Goal: Communication & Community: Answer question/provide support

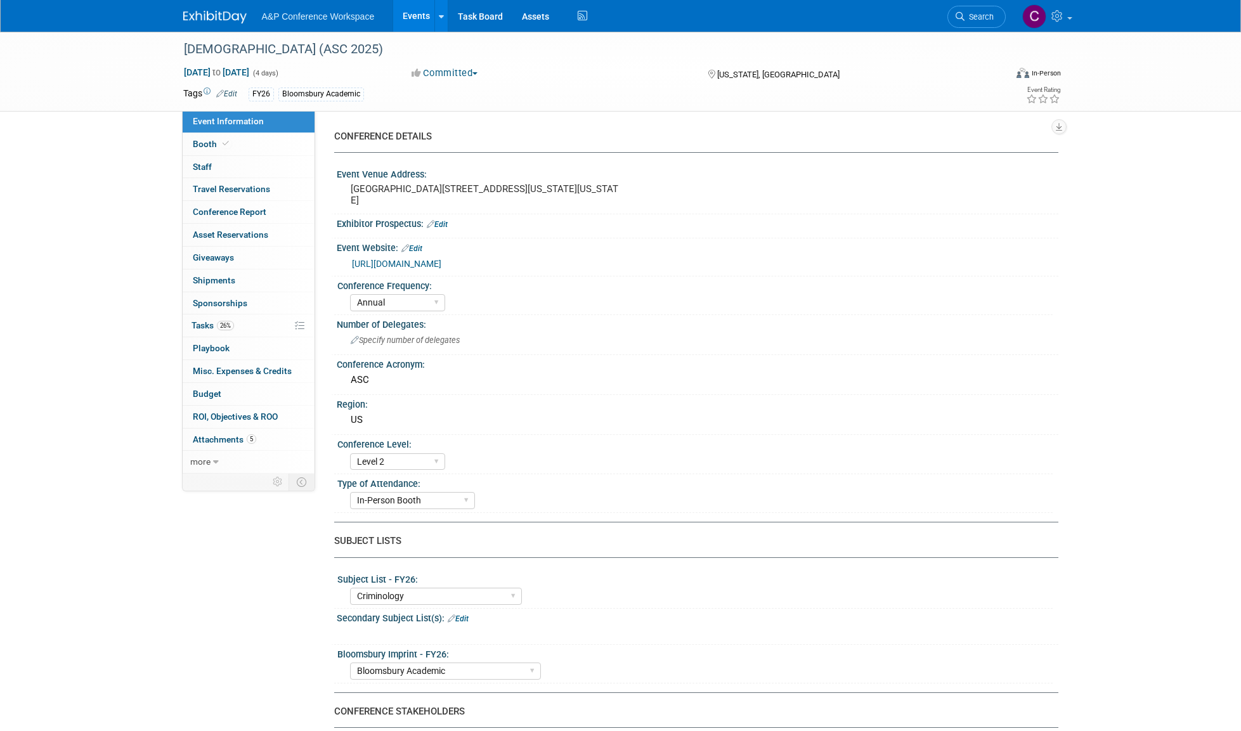
select select "Annual"
select select "Level 2"
select select "In-Person Booth"
select select "Criminology"
select select "Bloomsbury Academic"
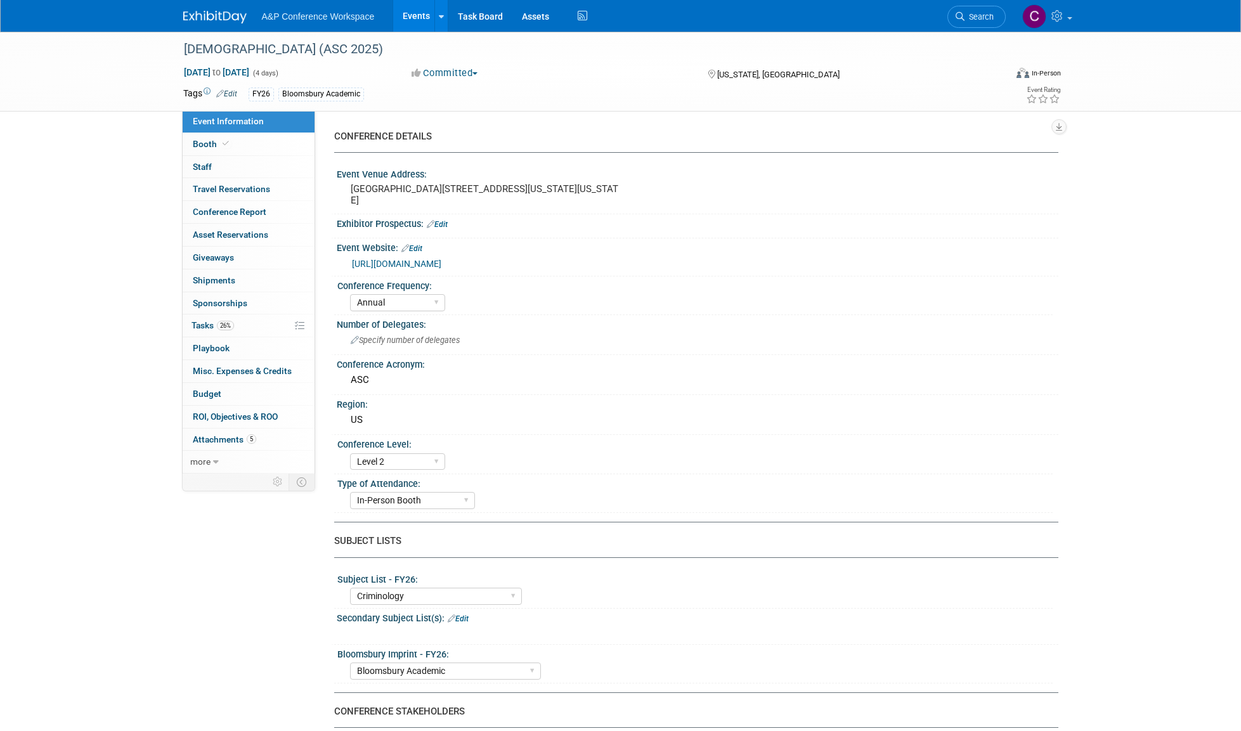
select select "[PERSON_NAME]"
select select "Networking/Commissioning"
click at [202, 320] on span "Tasks 26%" at bounding box center [212, 325] width 42 height 10
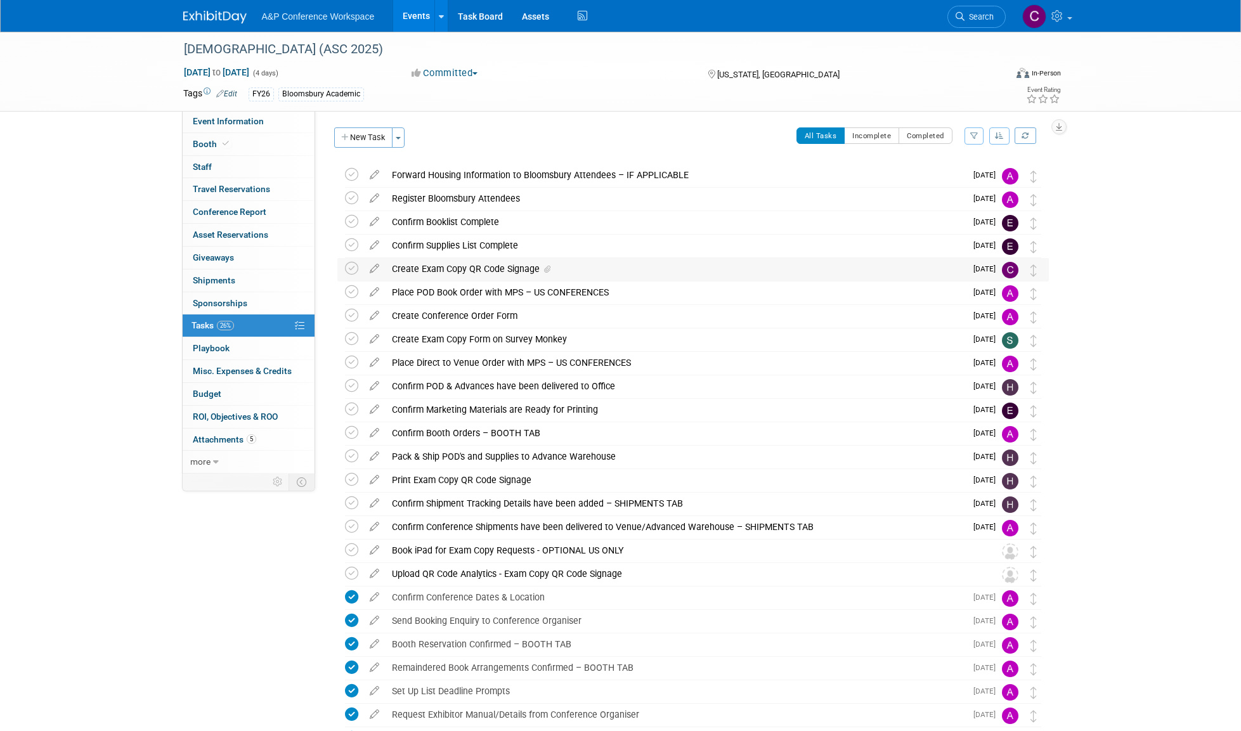
click at [451, 266] on div "Create Exam Copy QR Code Signage" at bounding box center [675, 269] width 580 height 22
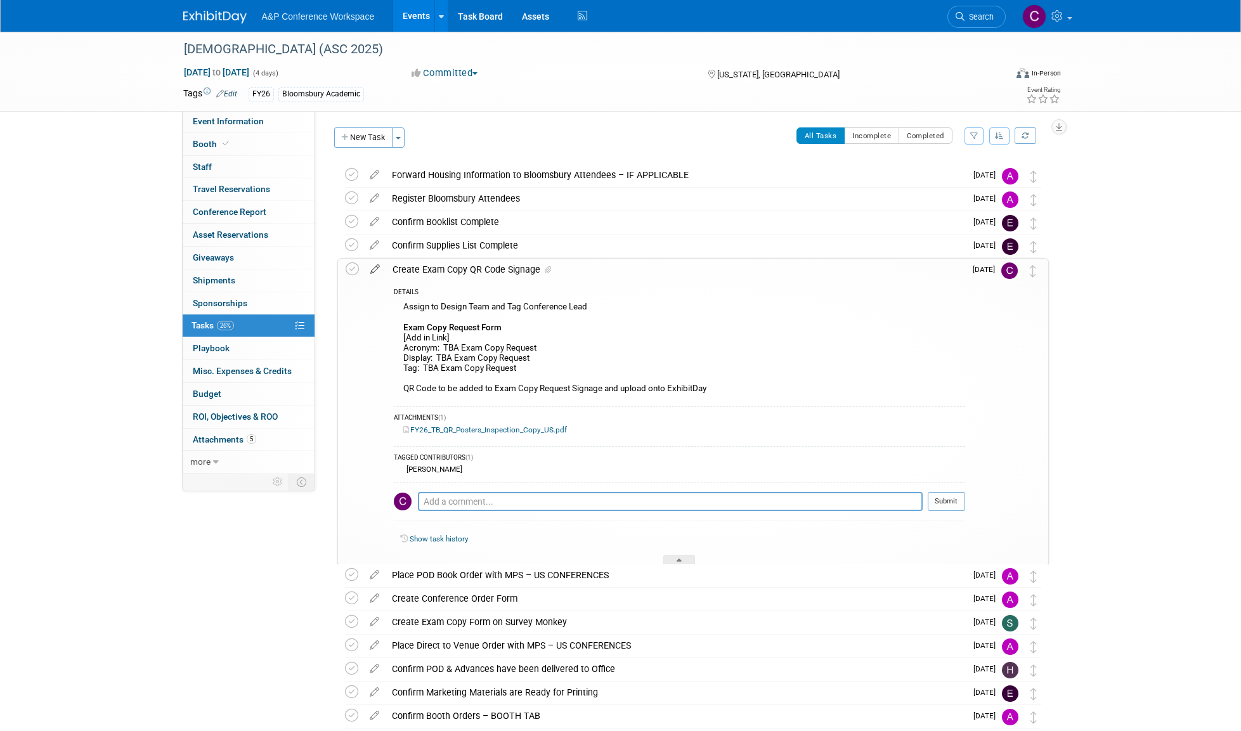
click at [373, 268] on icon at bounding box center [375, 267] width 22 height 16
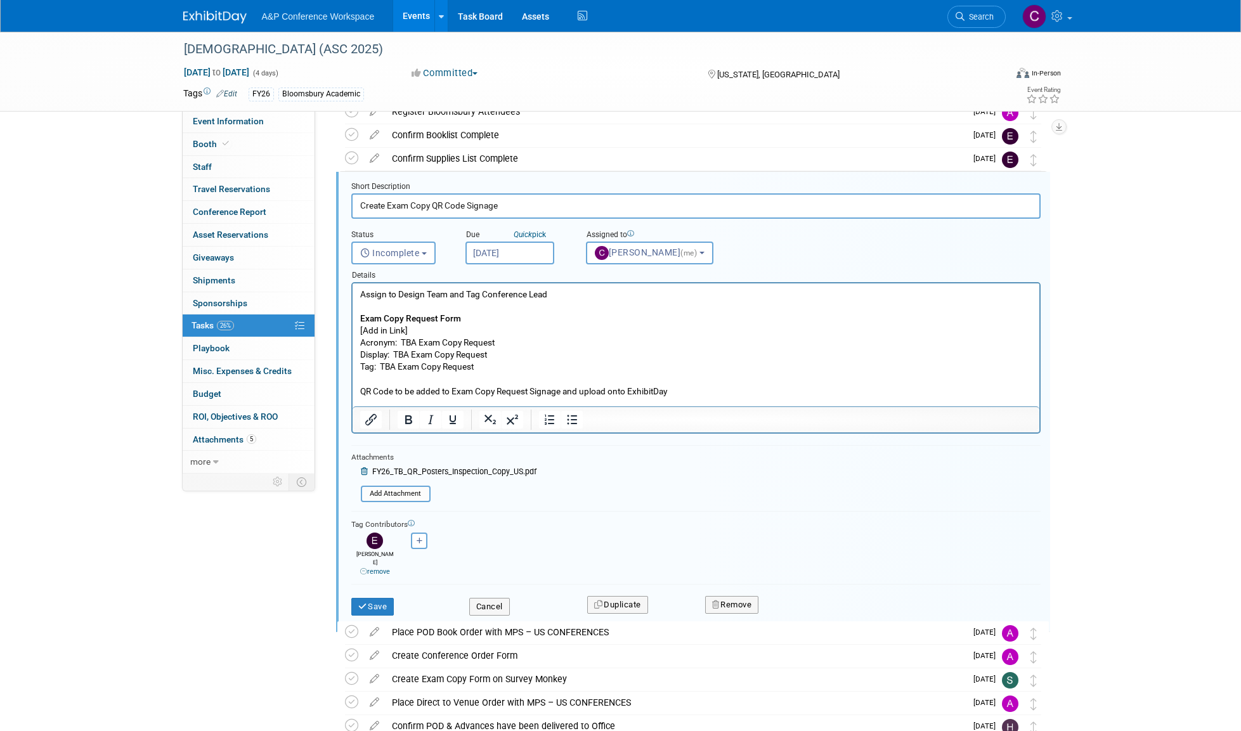
scroll to position [88, 0]
drag, startPoint x: 490, startPoint y: 588, endPoint x: 479, endPoint y: 553, distance: 36.7
click at [490, 597] on button "Cancel" at bounding box center [489, 606] width 41 height 18
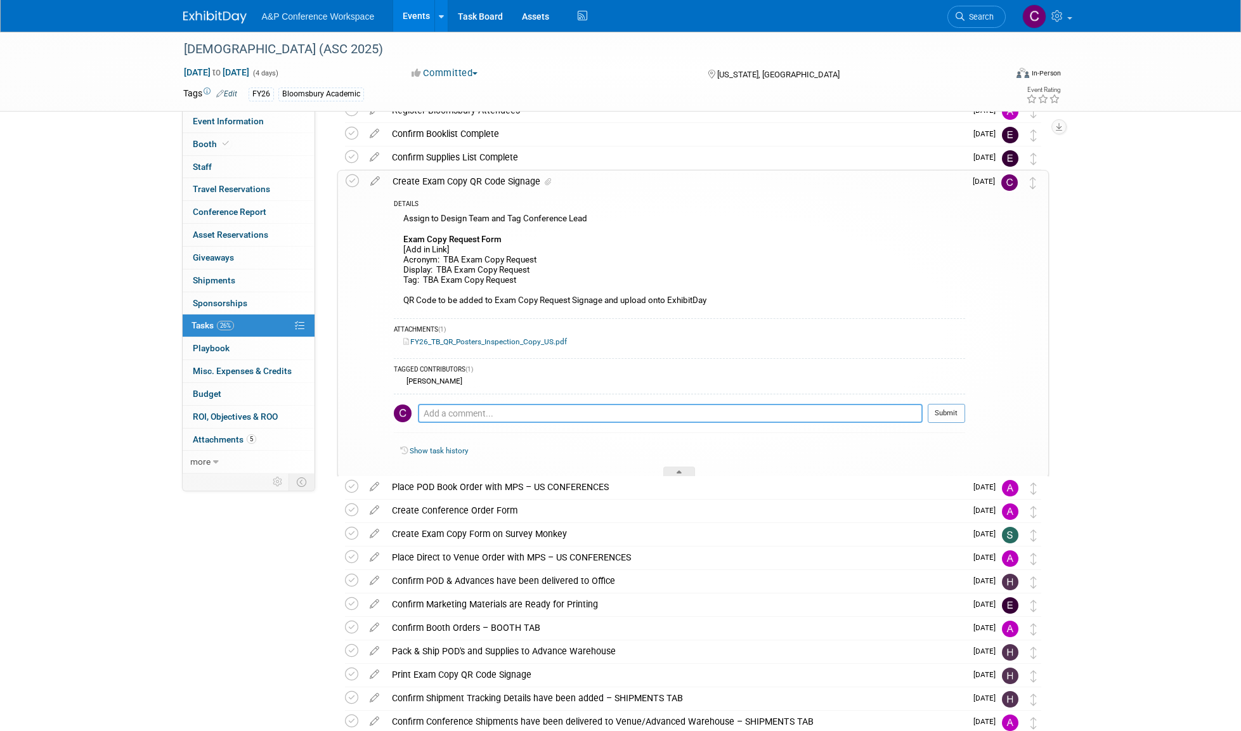
click at [441, 411] on textarea at bounding box center [670, 413] width 505 height 19
type textarea "I am working on this now. I was on vacation [DATE]. This will be completed [DAT…"
click at [953, 411] on button "Submit" at bounding box center [946, 413] width 37 height 19
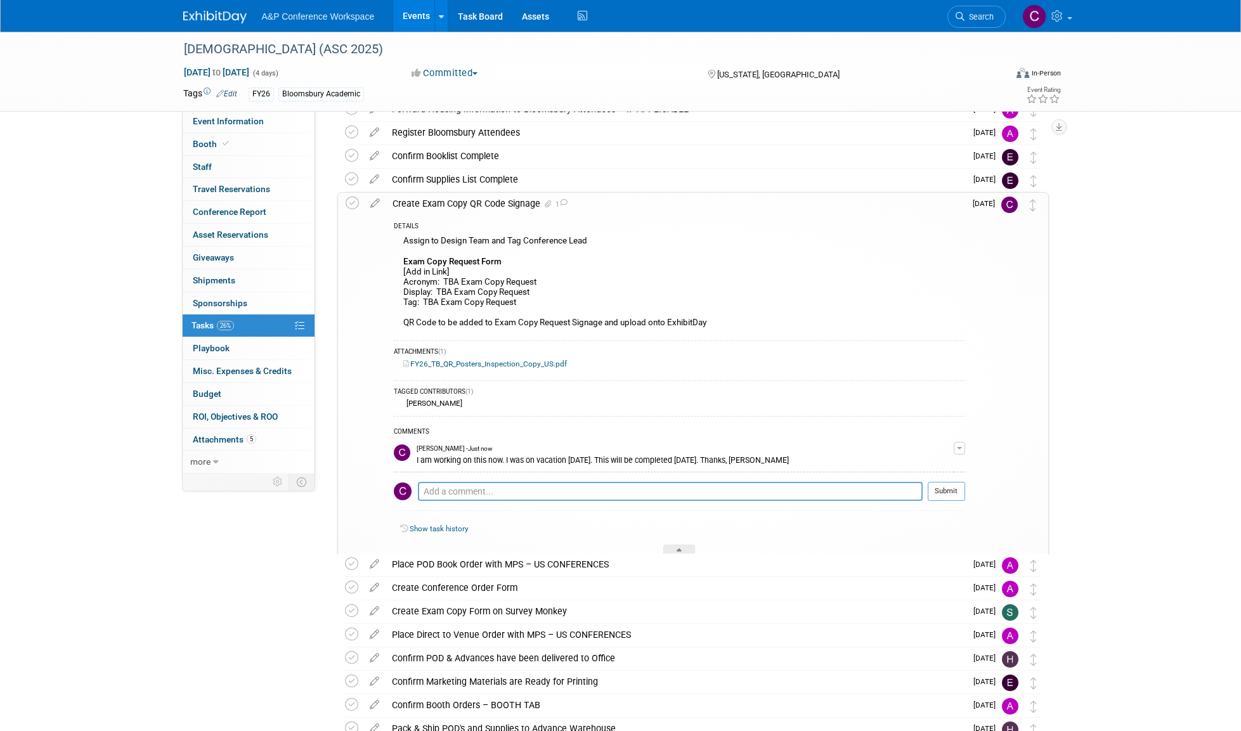
scroll to position [68, 0]
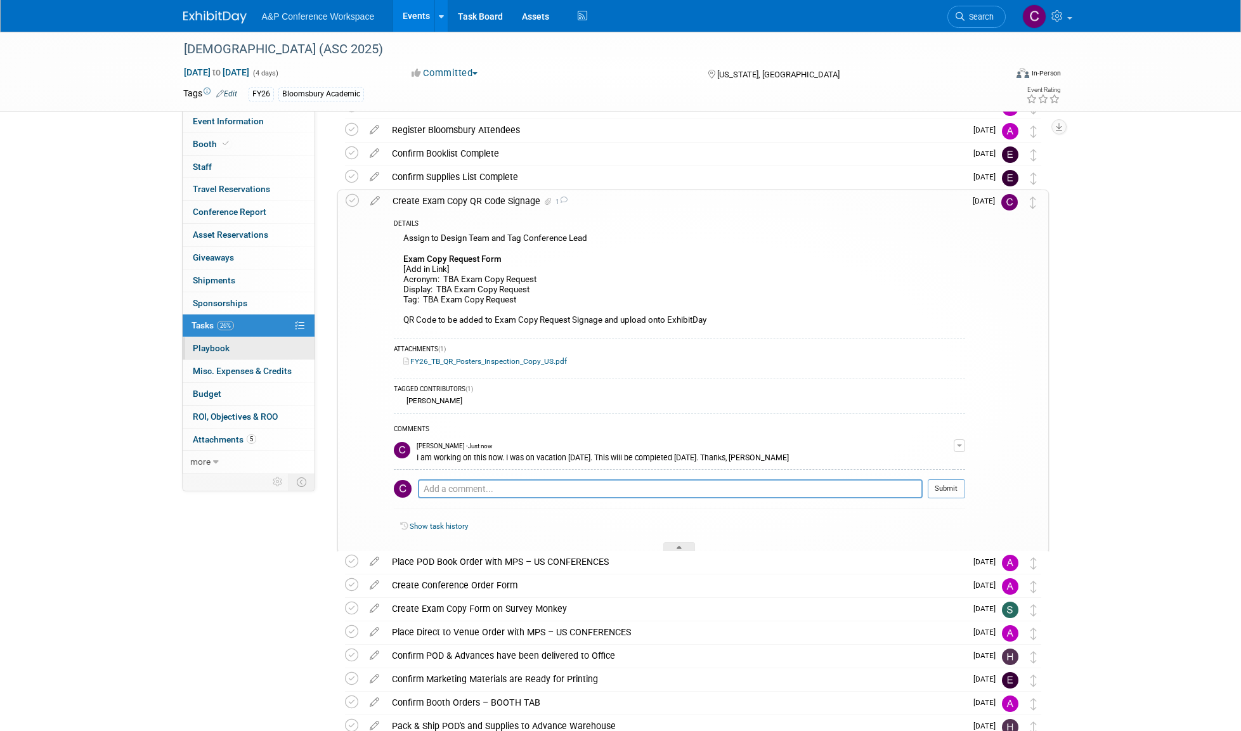
click at [221, 344] on span "Playbook 0" at bounding box center [211, 348] width 37 height 10
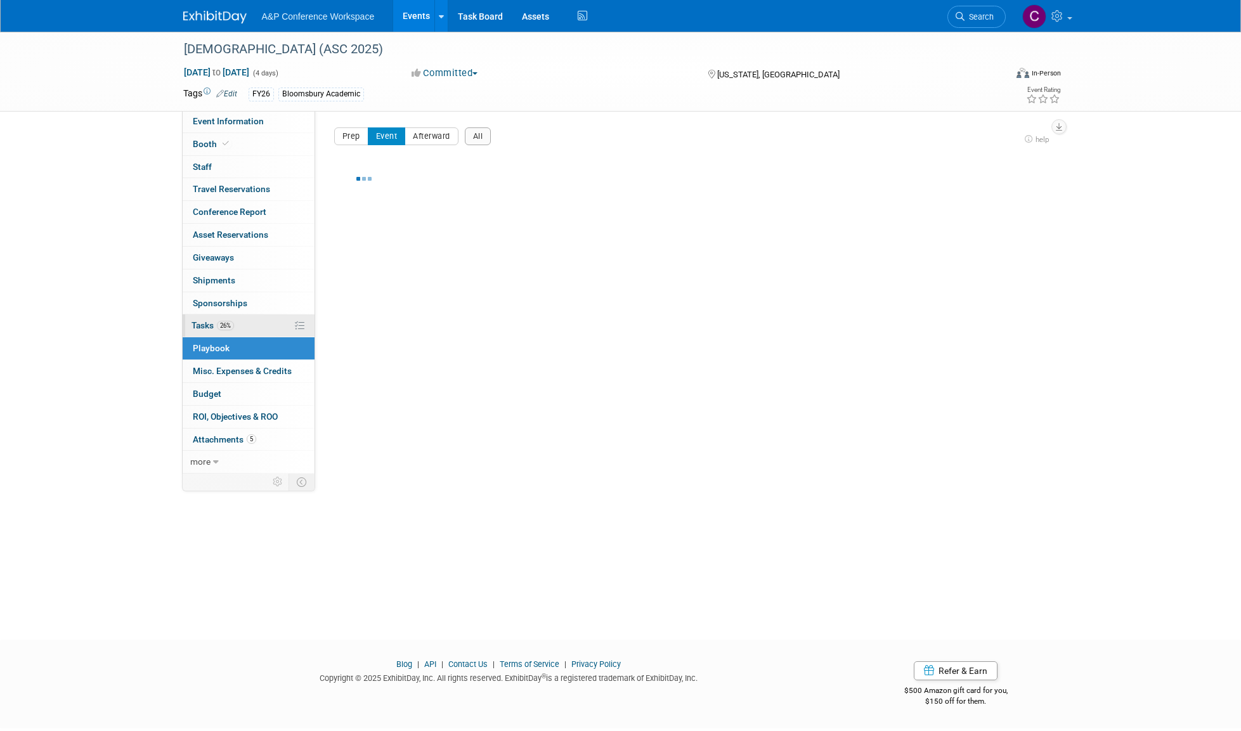
click at [207, 320] on span "Tasks 26%" at bounding box center [212, 325] width 42 height 10
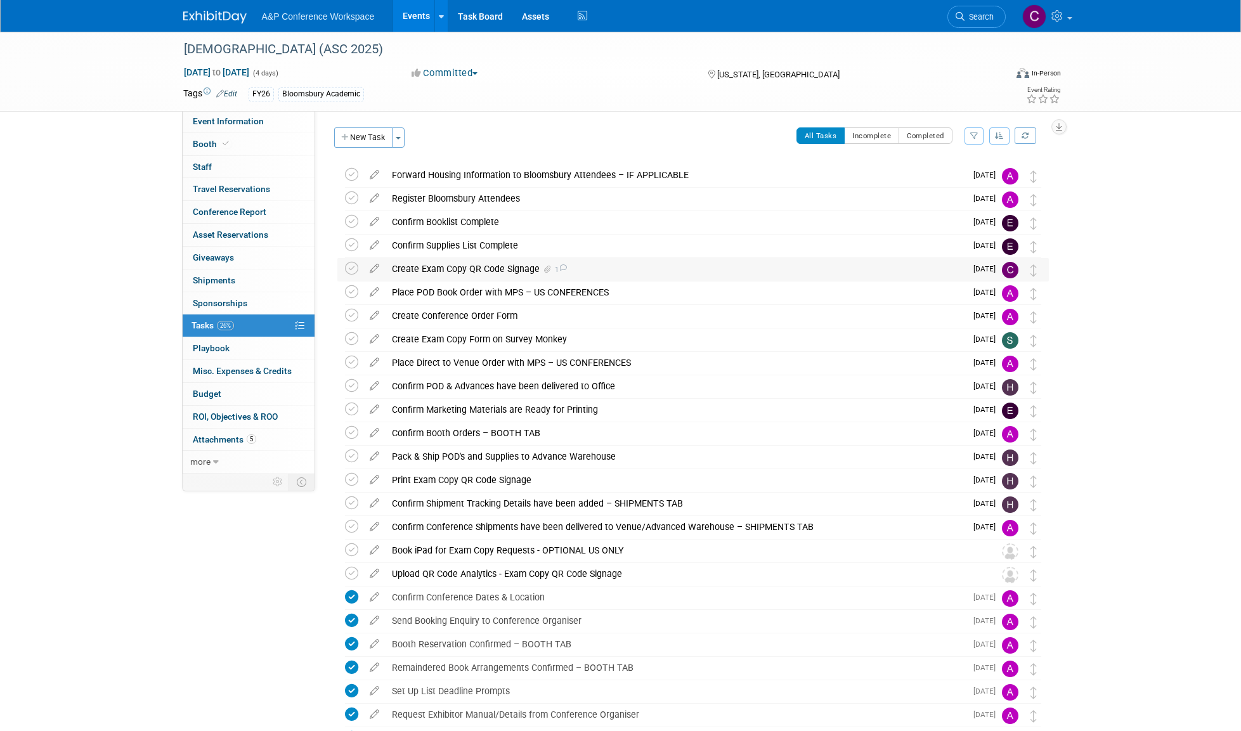
click at [458, 266] on div "Create Exam Copy QR Code Signage 1" at bounding box center [675, 269] width 580 height 22
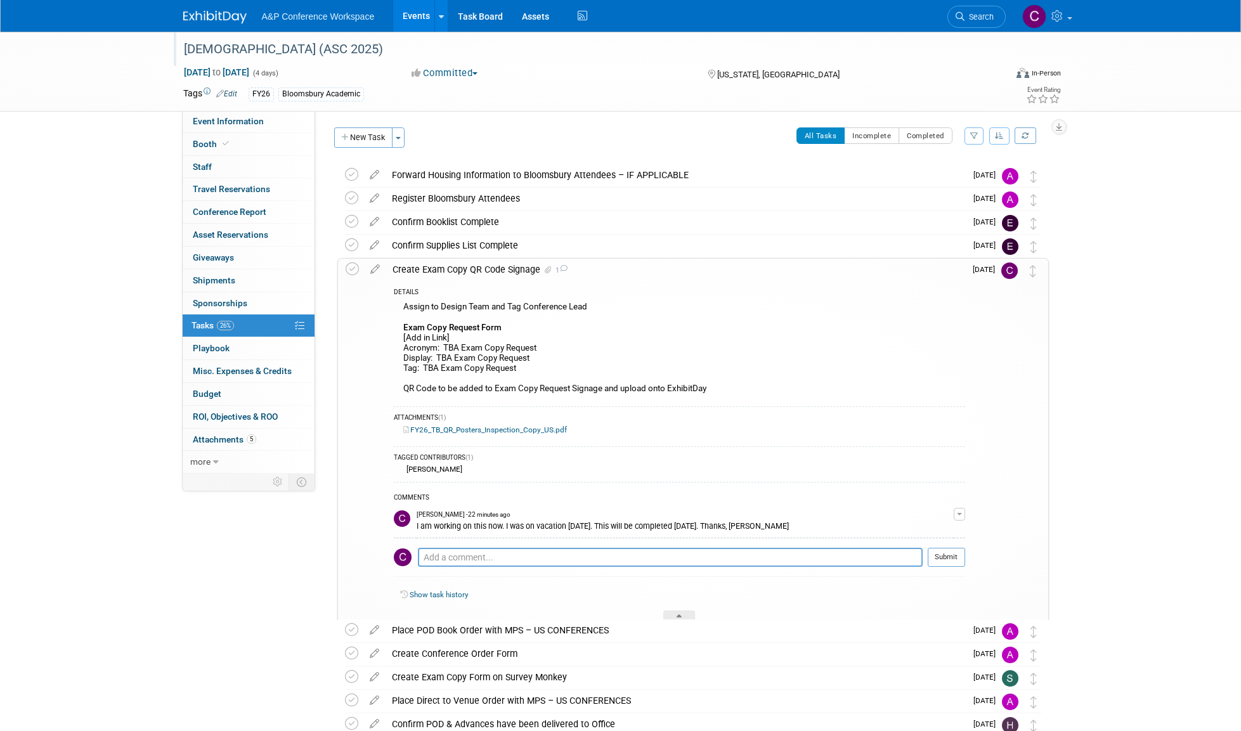
drag, startPoint x: 185, startPoint y: 48, endPoint x: 441, endPoint y: 49, distance: 255.5
click at [441, 49] on div "[DEMOGRAPHIC_DATA] (ASC 2025)" at bounding box center [582, 49] width 807 height 23
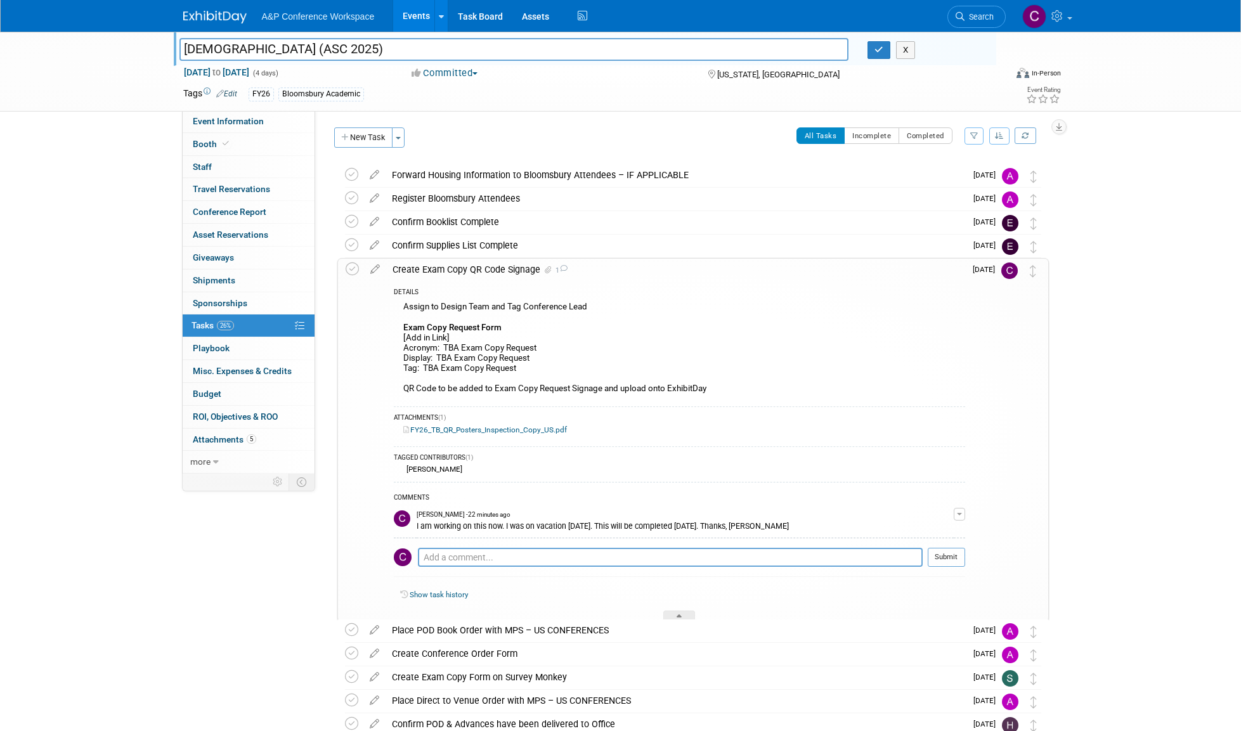
click at [440, 49] on input "[DEMOGRAPHIC_DATA] (ASC 2025)" at bounding box center [513, 49] width 669 height 22
click at [382, 47] on input "[DEMOGRAPHIC_DATA] (ASC 2025)" at bounding box center [513, 49] width 669 height 22
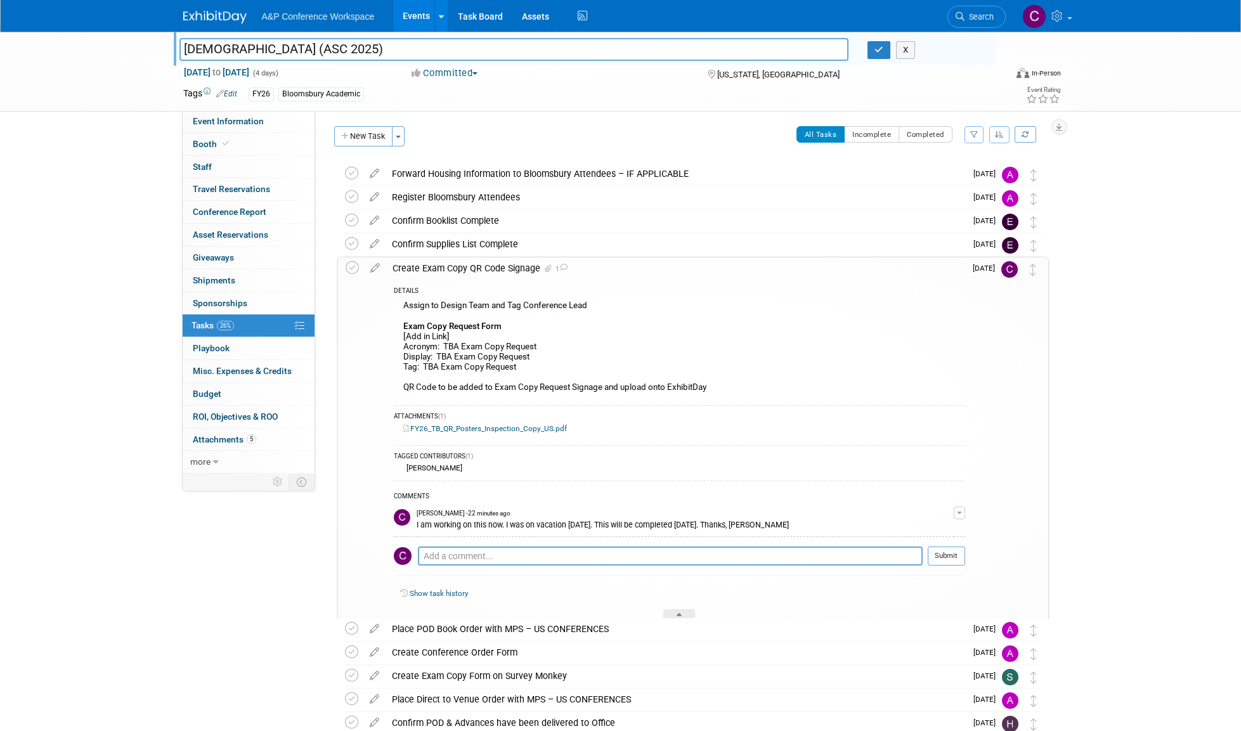
click at [381, 48] on input "[DEMOGRAPHIC_DATA] (ASC 2025)" at bounding box center [513, 49] width 669 height 22
click at [436, 46] on input "[DEMOGRAPHIC_DATA] (ASC 2025)" at bounding box center [513, 49] width 669 height 22
drag, startPoint x: 375, startPoint y: 48, endPoint x: 430, endPoint y: 47, distance: 54.5
click at [430, 47] on input "[DEMOGRAPHIC_DATA] (ASC 2025)" at bounding box center [513, 49] width 669 height 22
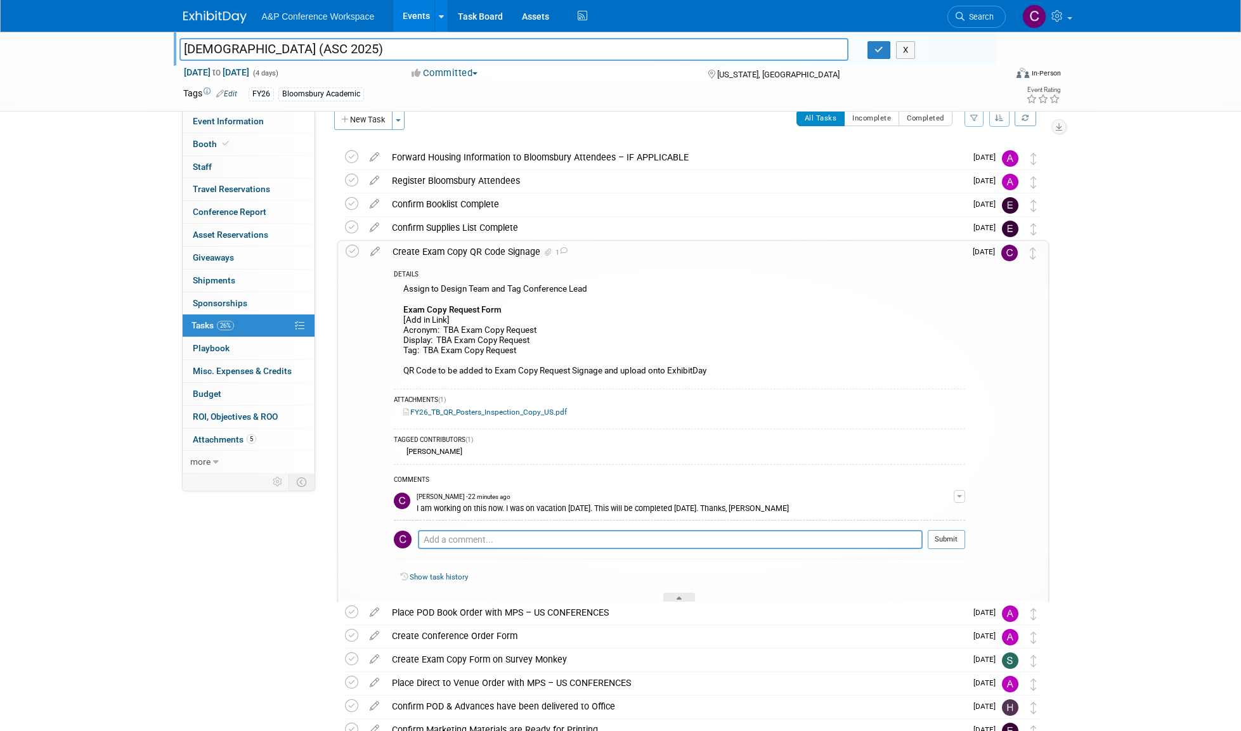
scroll to position [22, 0]
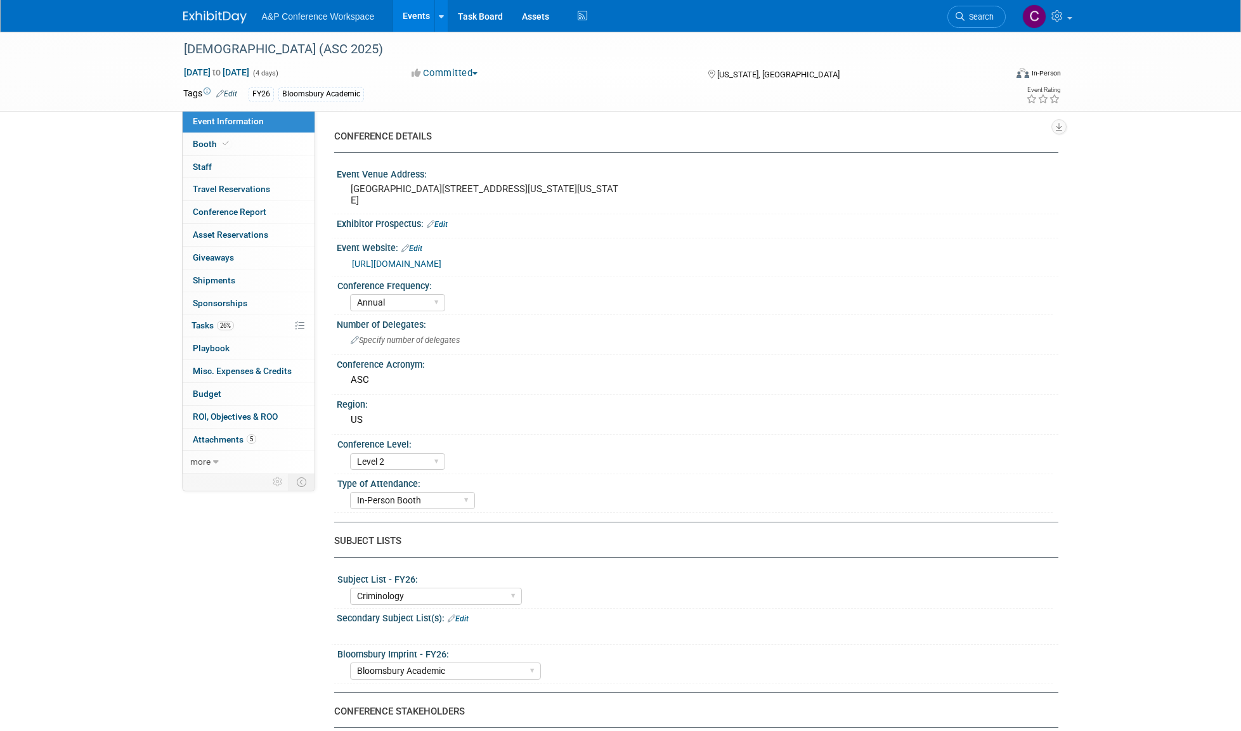
select select "Annual"
select select "Level 2"
select select "In-Person Booth"
select select "Criminology"
select select "Bloomsbury Academic"
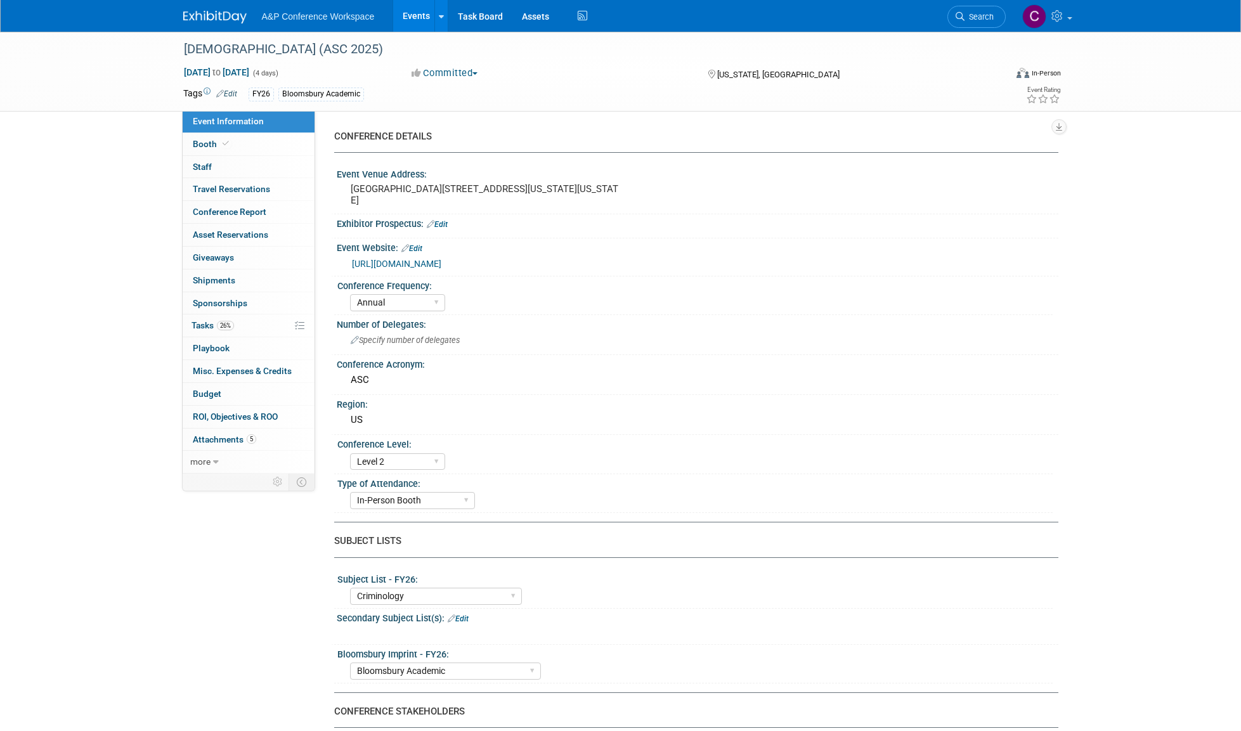
select select "[PERSON_NAME]"
select select "Networking/Commissioning"
click at [198, 321] on span "Tasks 26%" at bounding box center [212, 325] width 42 height 10
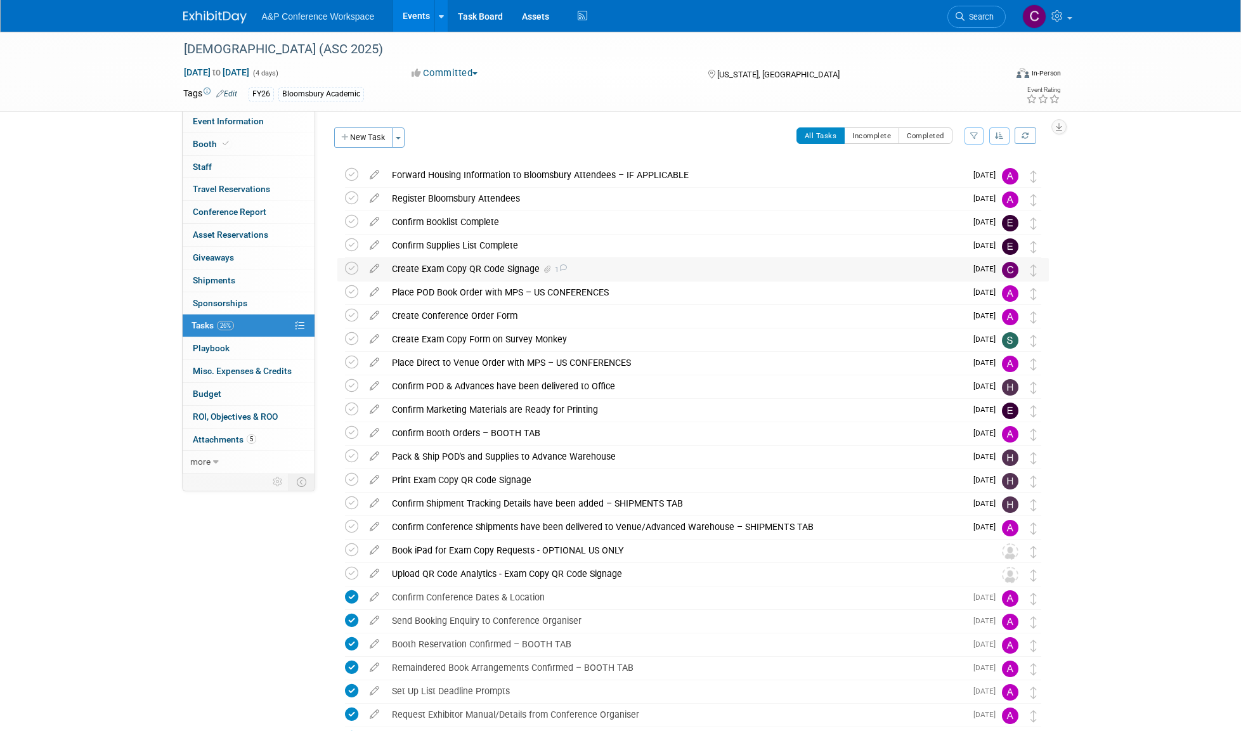
click at [489, 269] on div "Create Exam Copy QR Code Signage 1" at bounding box center [675, 269] width 580 height 22
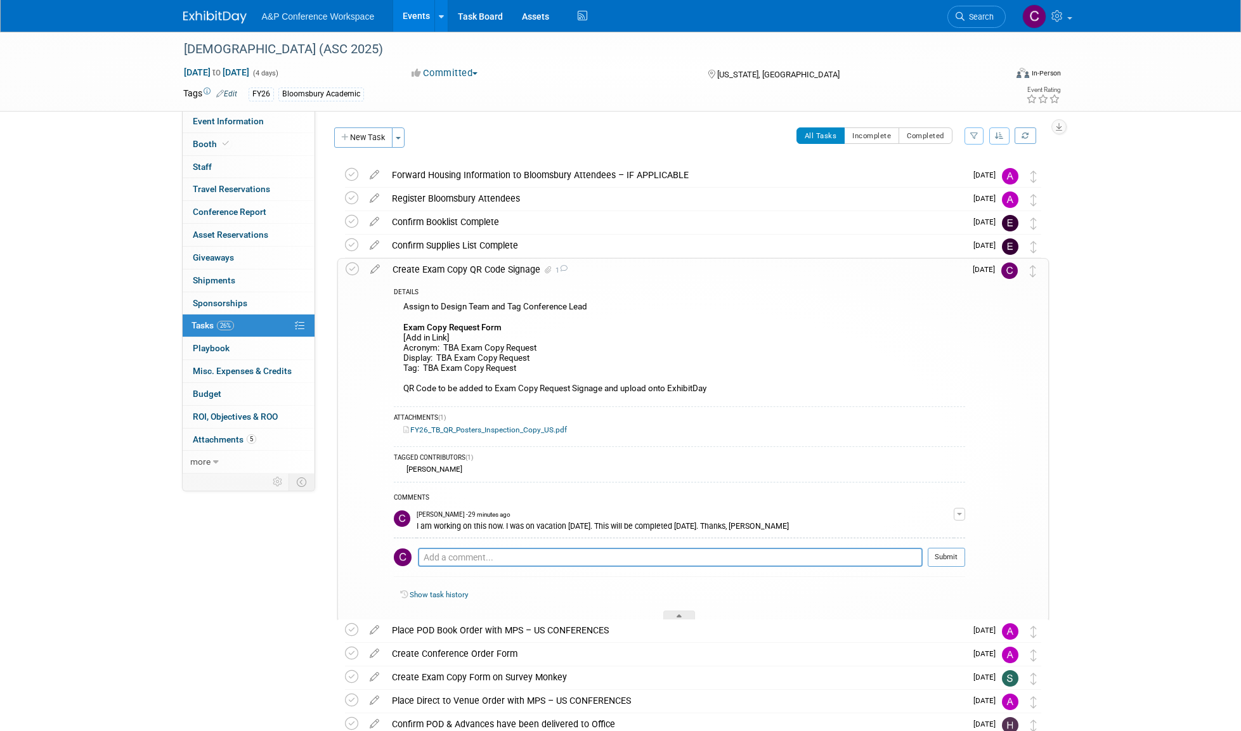
click at [429, 270] on div "Create Exam Copy QR Code Signage 1" at bounding box center [675, 270] width 579 height 22
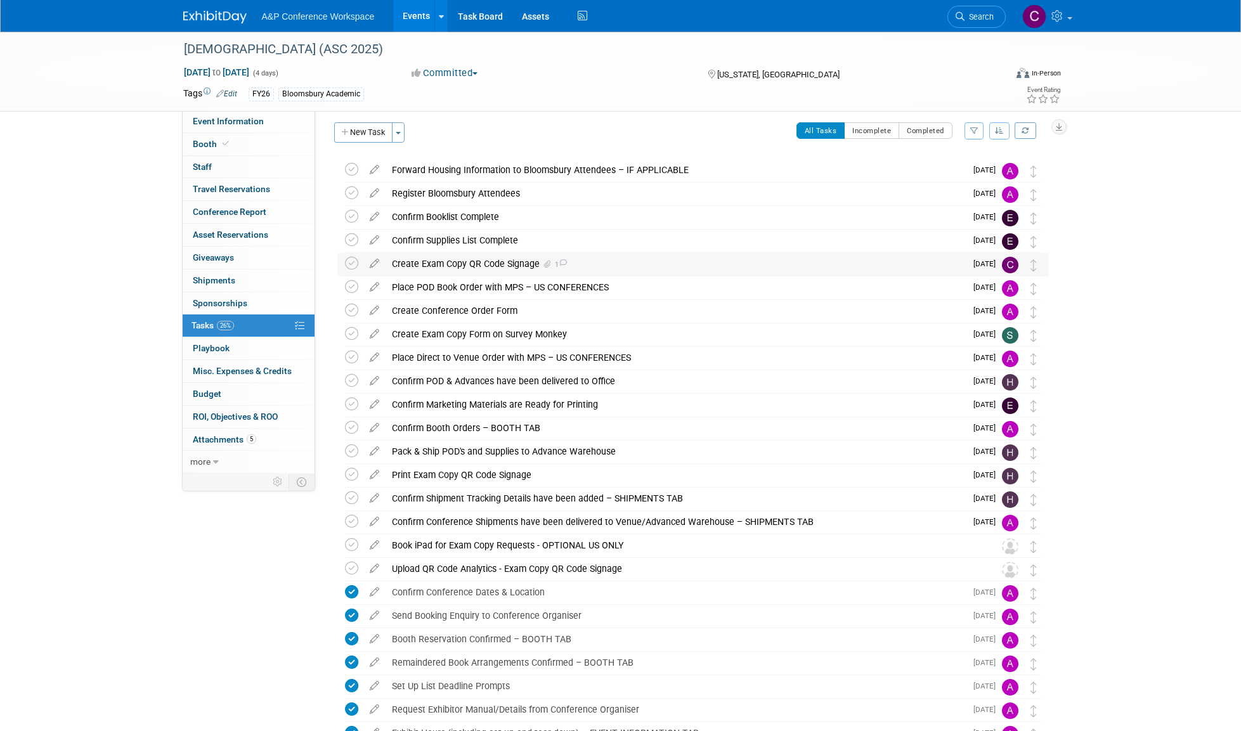
scroll to position [7, 0]
click at [862, 129] on button "Incomplete" at bounding box center [871, 128] width 55 height 16
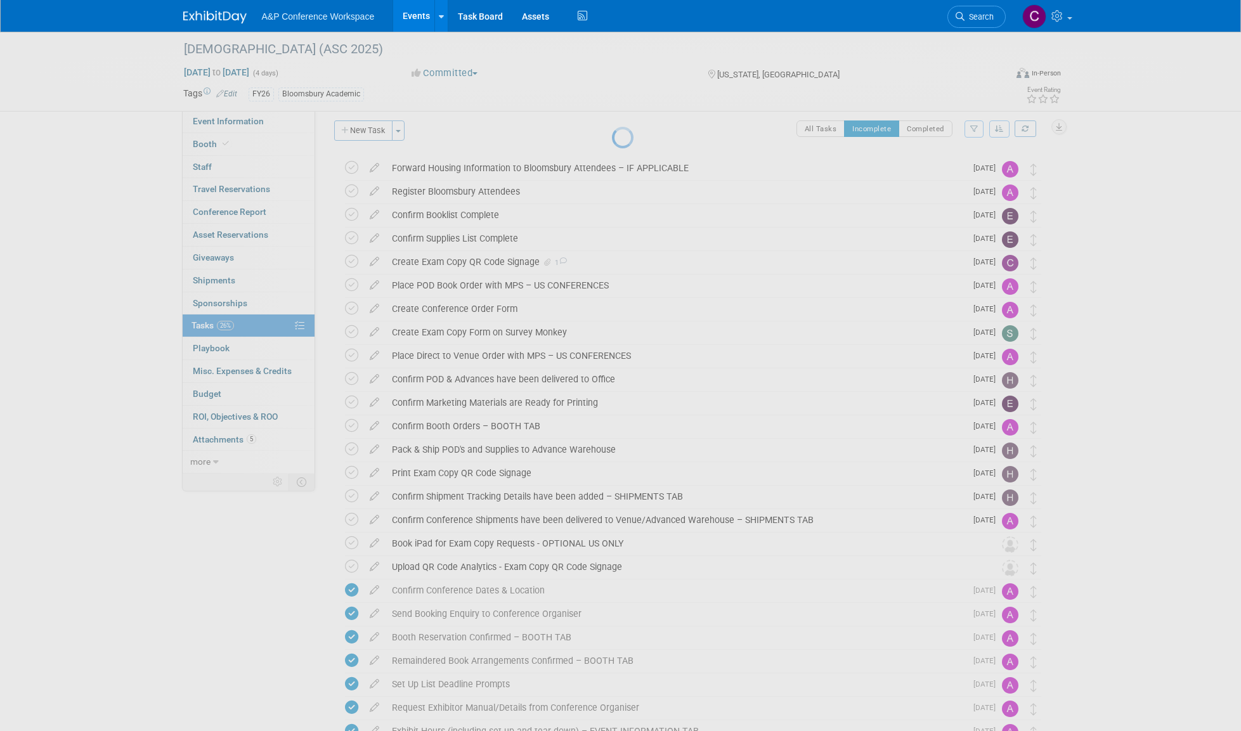
scroll to position [0, 0]
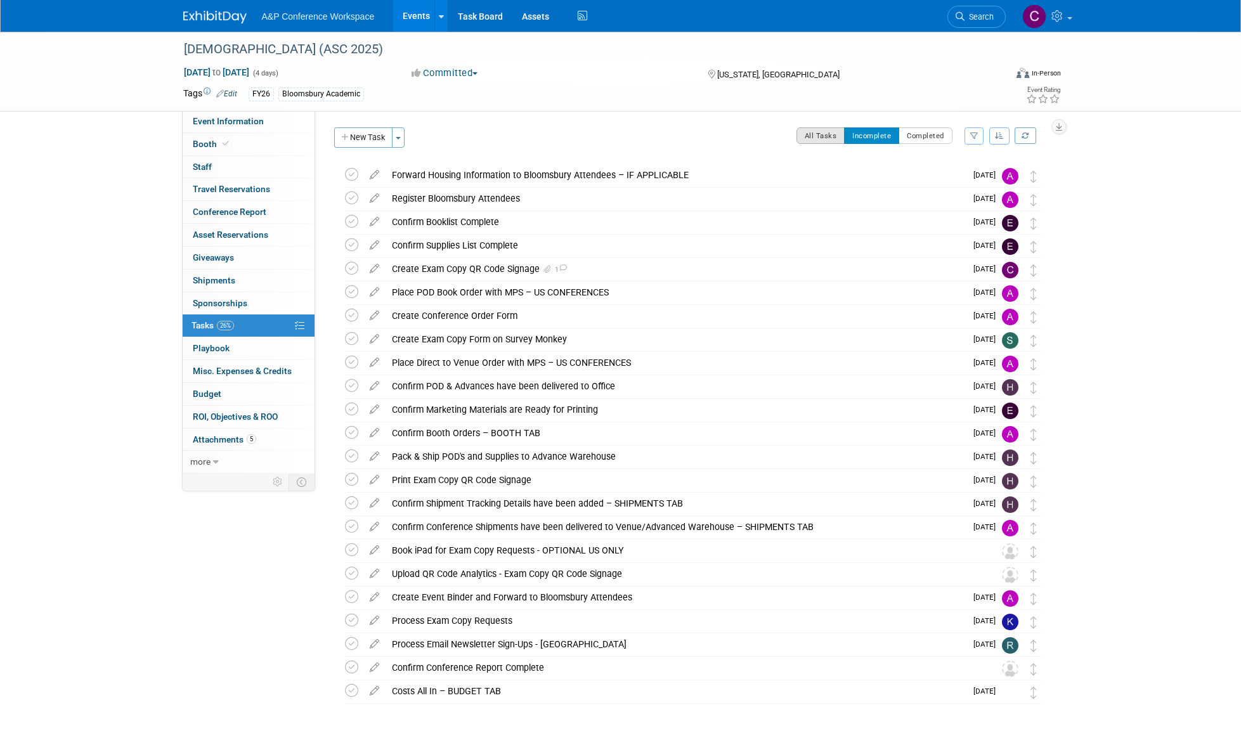
click at [816, 133] on button "All Tasks" at bounding box center [820, 135] width 49 height 16
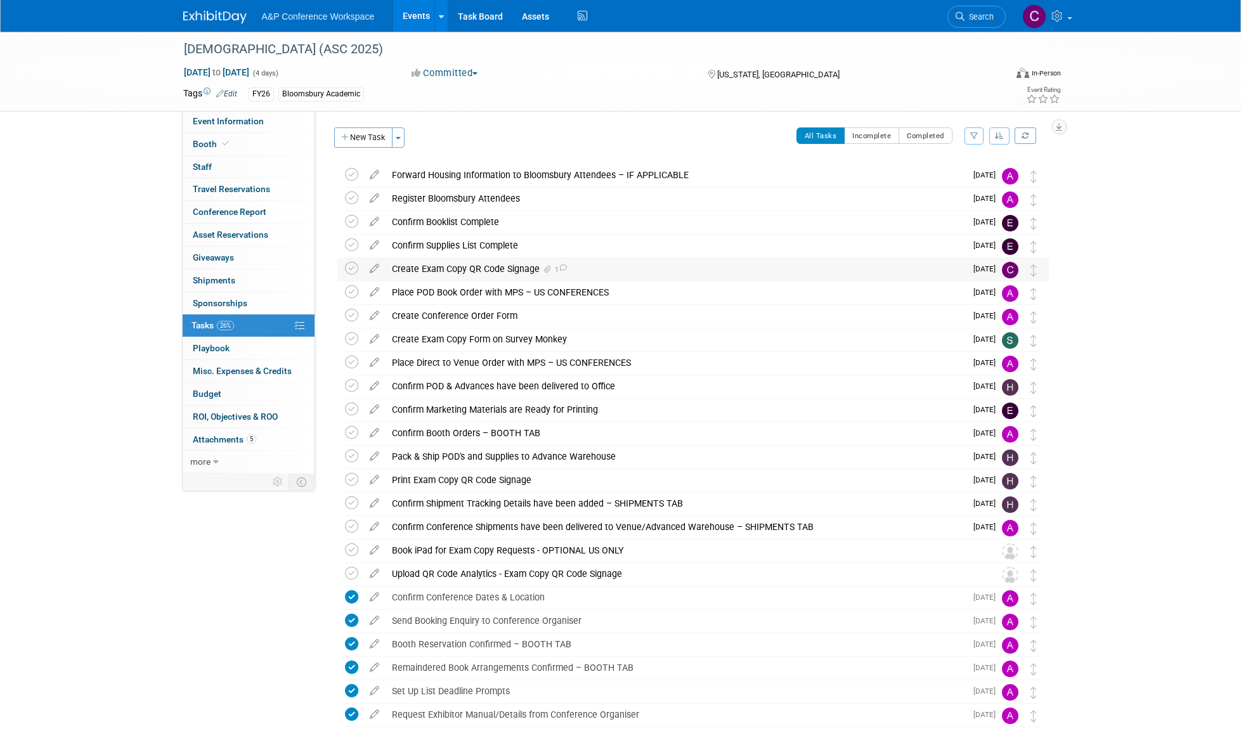
click at [476, 265] on div "Create Exam Copy QR Code Signage 1" at bounding box center [675, 269] width 580 height 22
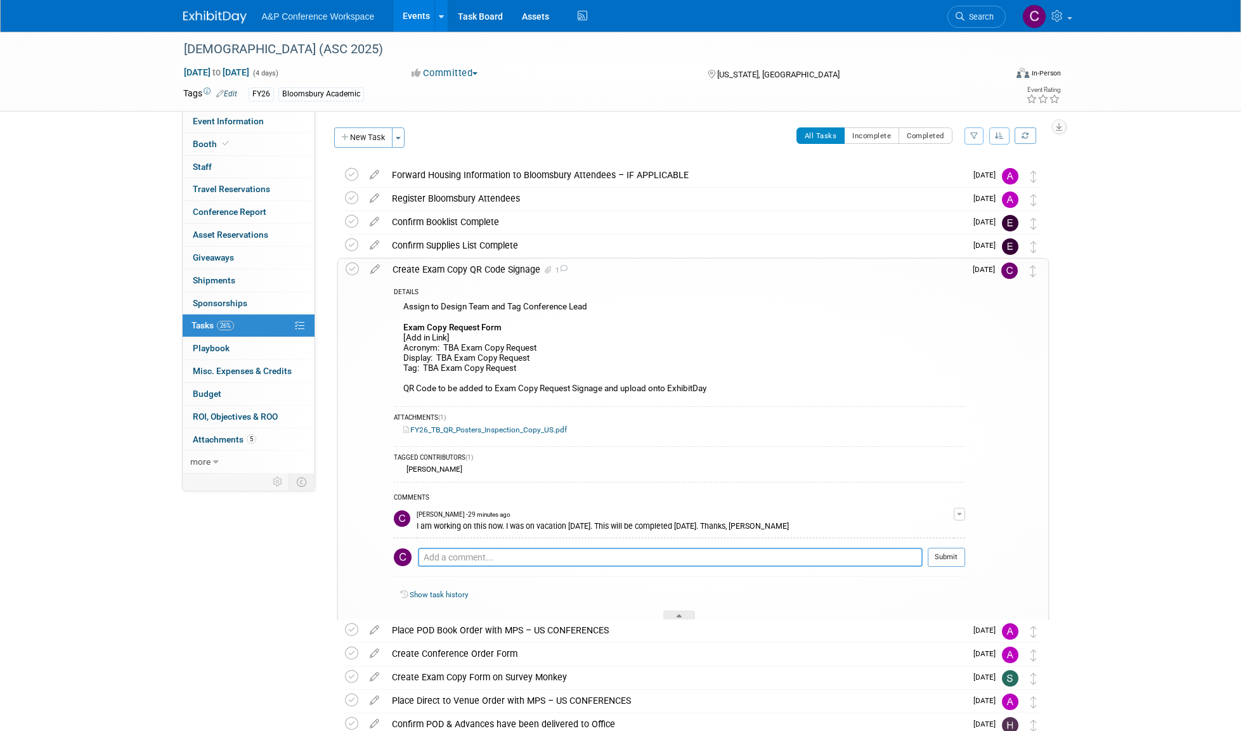
click at [738, 556] on textarea at bounding box center [670, 557] width 505 height 19
type textarea "I just saw that the QR code link isn't available yet. Please provide when avail…"
click at [943, 552] on button "Submit" at bounding box center [946, 557] width 37 height 19
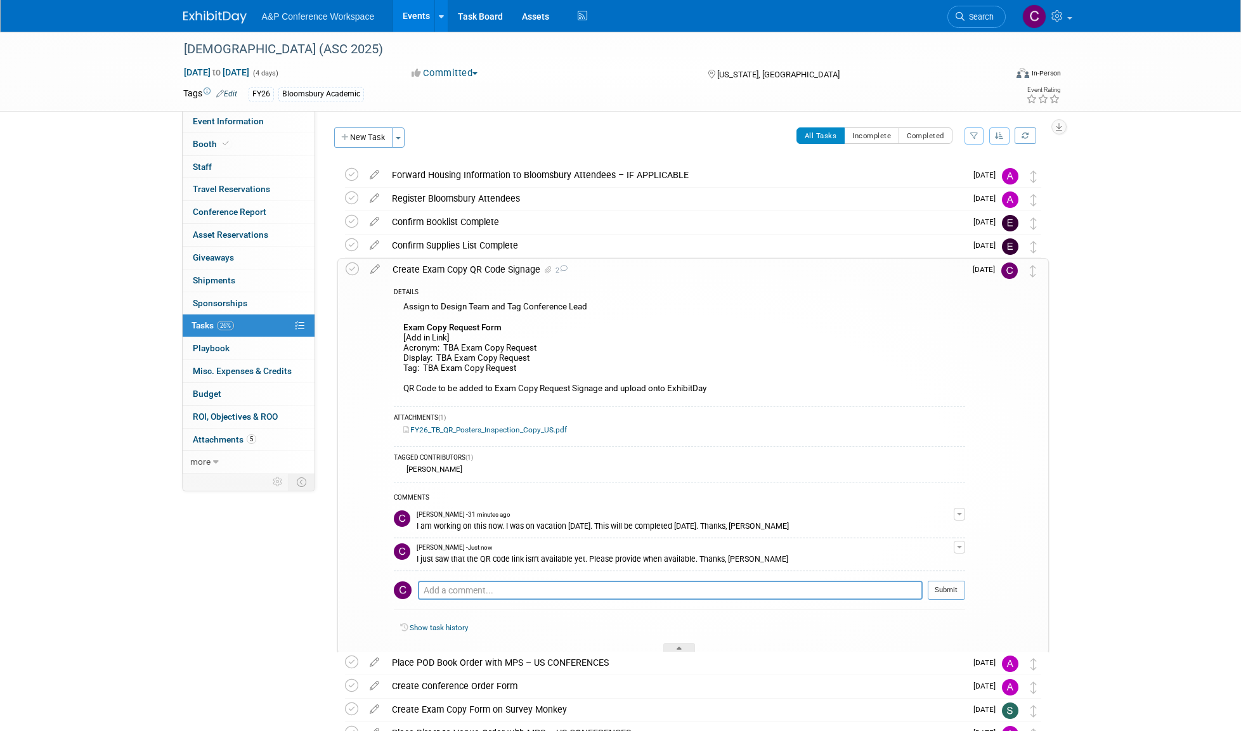
click at [954, 543] on button "button" at bounding box center [959, 547] width 11 height 13
click at [910, 564] on link "Edit Comment" at bounding box center [914, 566] width 100 height 18
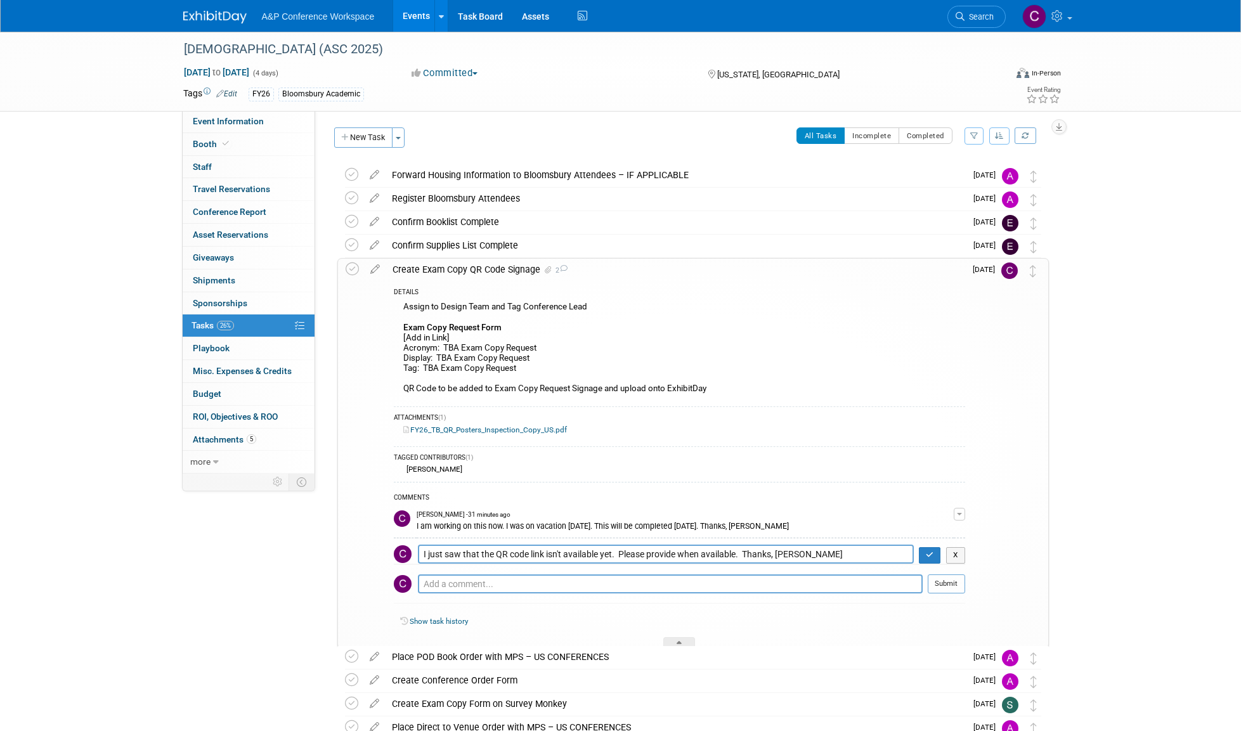
drag, startPoint x: 545, startPoint y: 552, endPoint x: 564, endPoint y: 550, distance: 19.7
click at [564, 550] on textarea "I just saw that the QR code link isn't available yet. Please provide when avail…" at bounding box center [666, 554] width 496 height 19
type textarea "I just saw that the QR code link and tags aren't available yet. Please provide …"
click at [926, 551] on icon "button" at bounding box center [930, 555] width 8 height 8
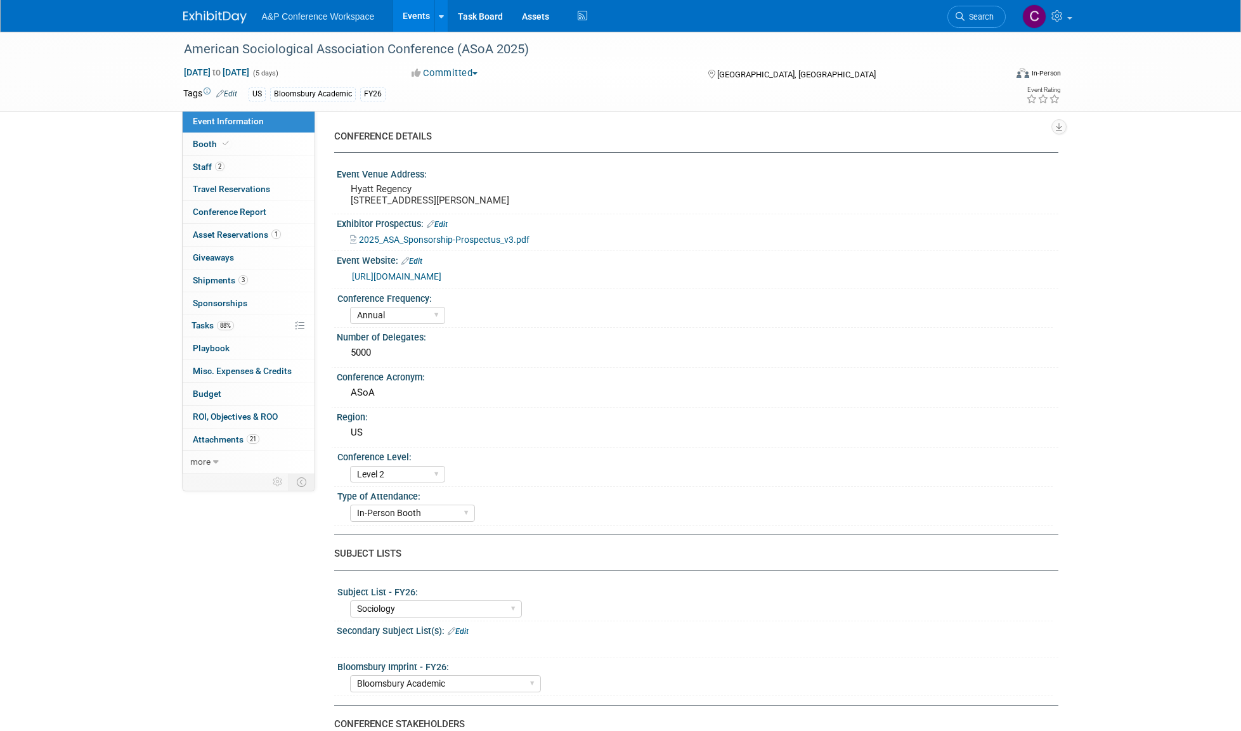
select select "Annual"
select select "Level 2"
select select "In-Person Booth"
select select "Sociology"
select select "Bloomsbury Academic"
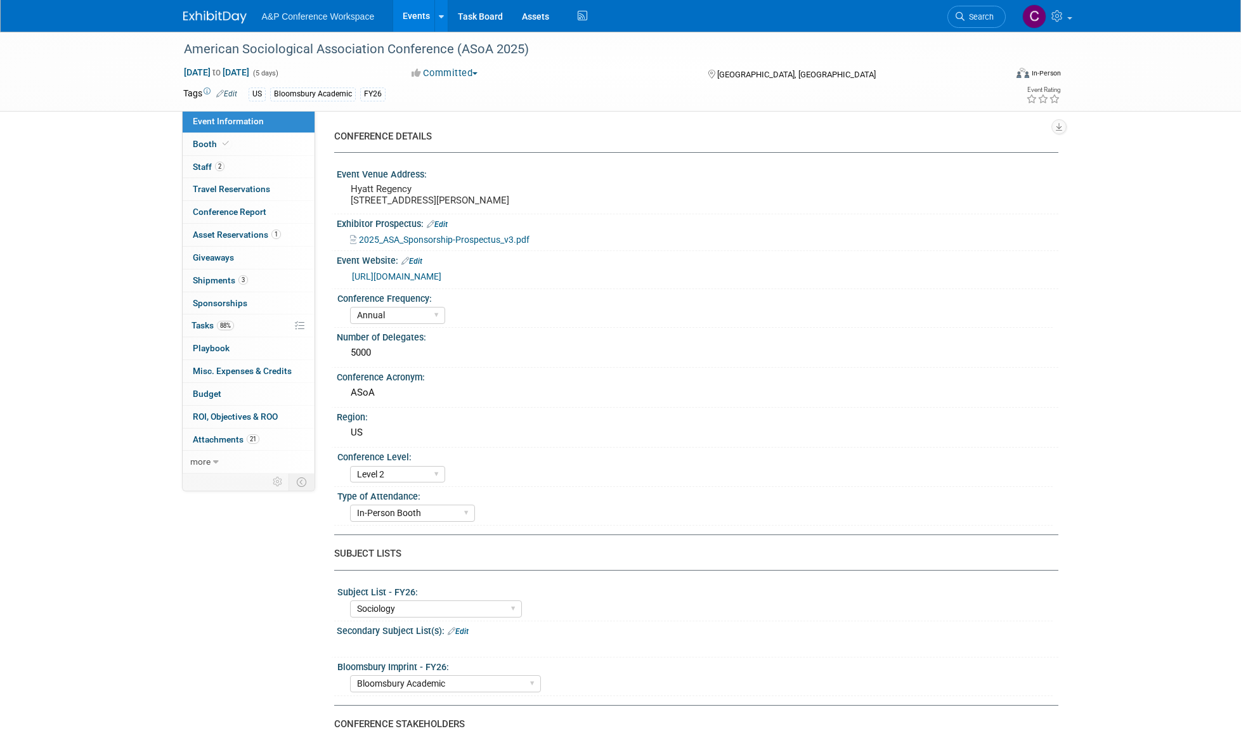
select select "[PERSON_NAME]"
select select "Networking/Commissioning"
click at [207, 321] on span "Tasks 88%" at bounding box center [212, 325] width 42 height 10
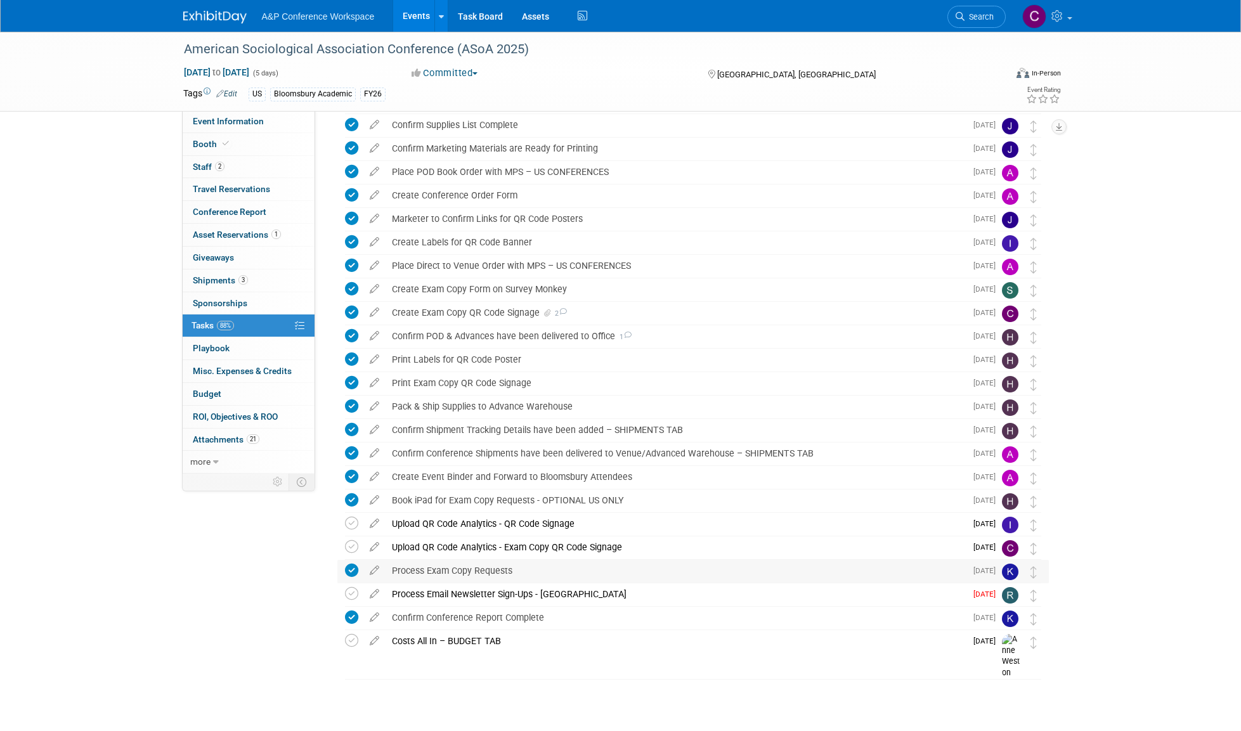
scroll to position [307, 0]
click at [506, 548] on div "Upload QR Code Analytics - Exam Copy QR Code Signage" at bounding box center [675, 548] width 580 height 22
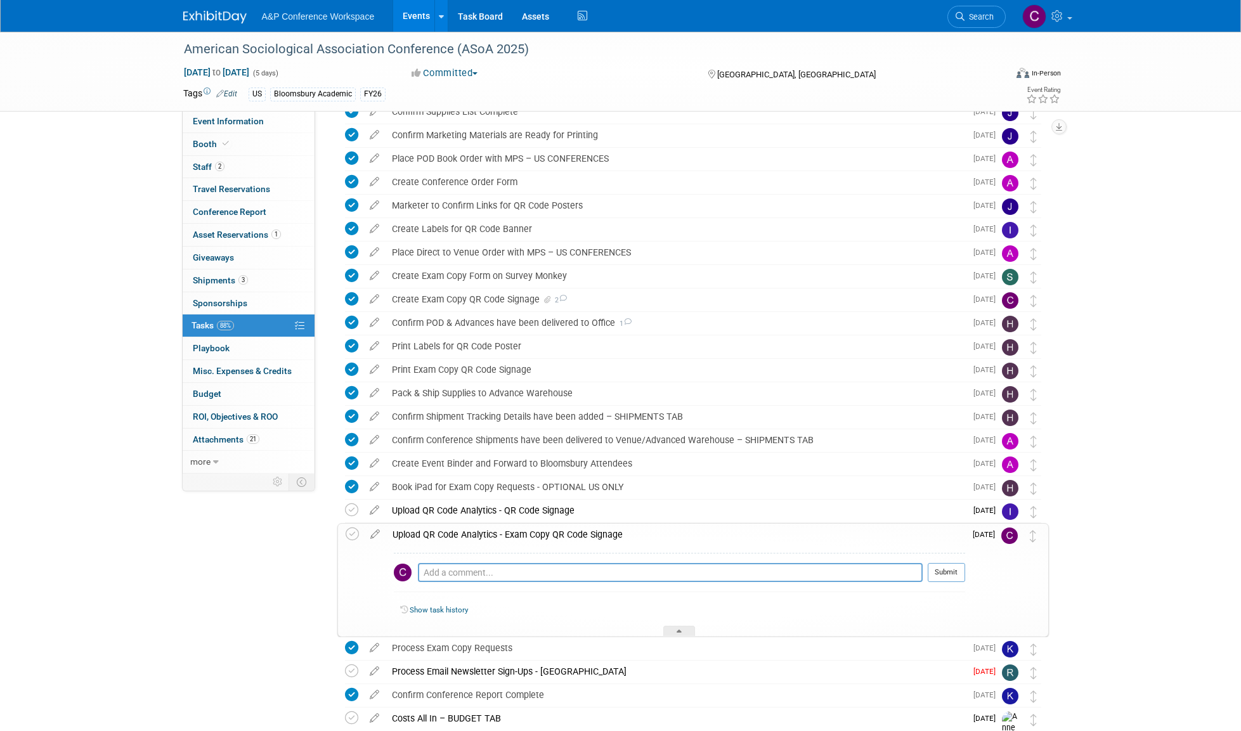
scroll to position [327, 0]
